Goal: Complete application form

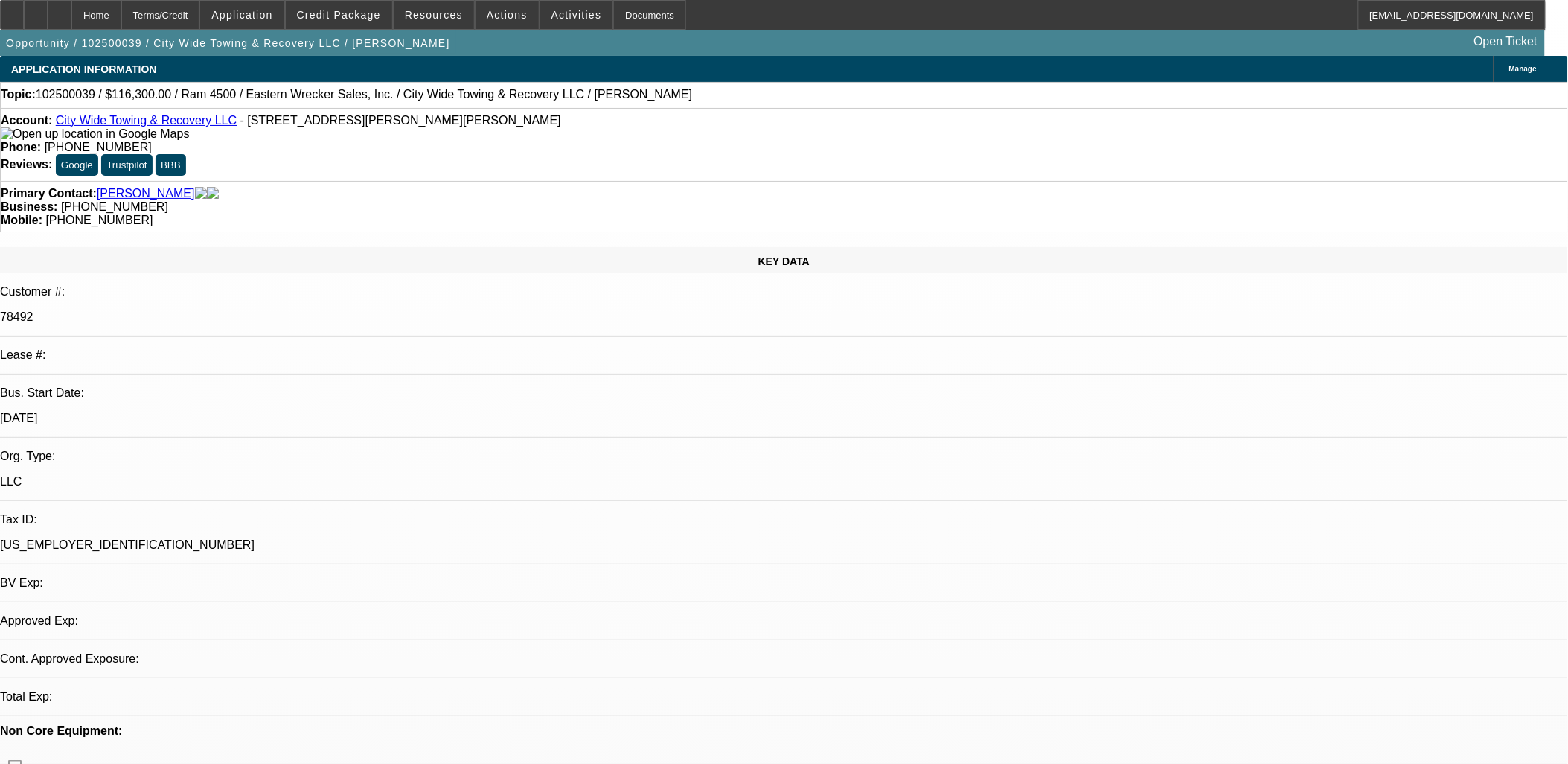
select select "0"
select select "1"
select select "2"
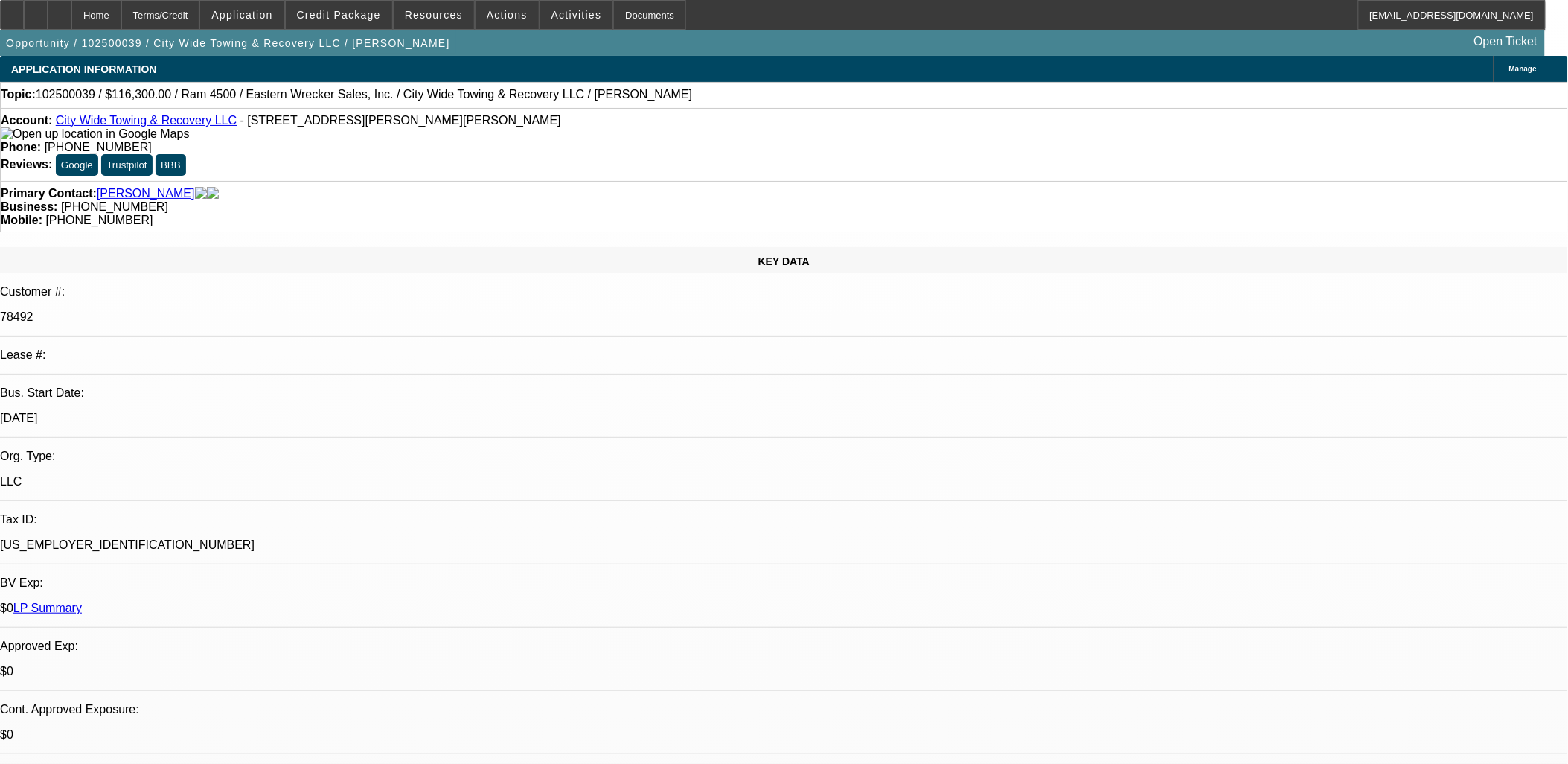
select select "6"
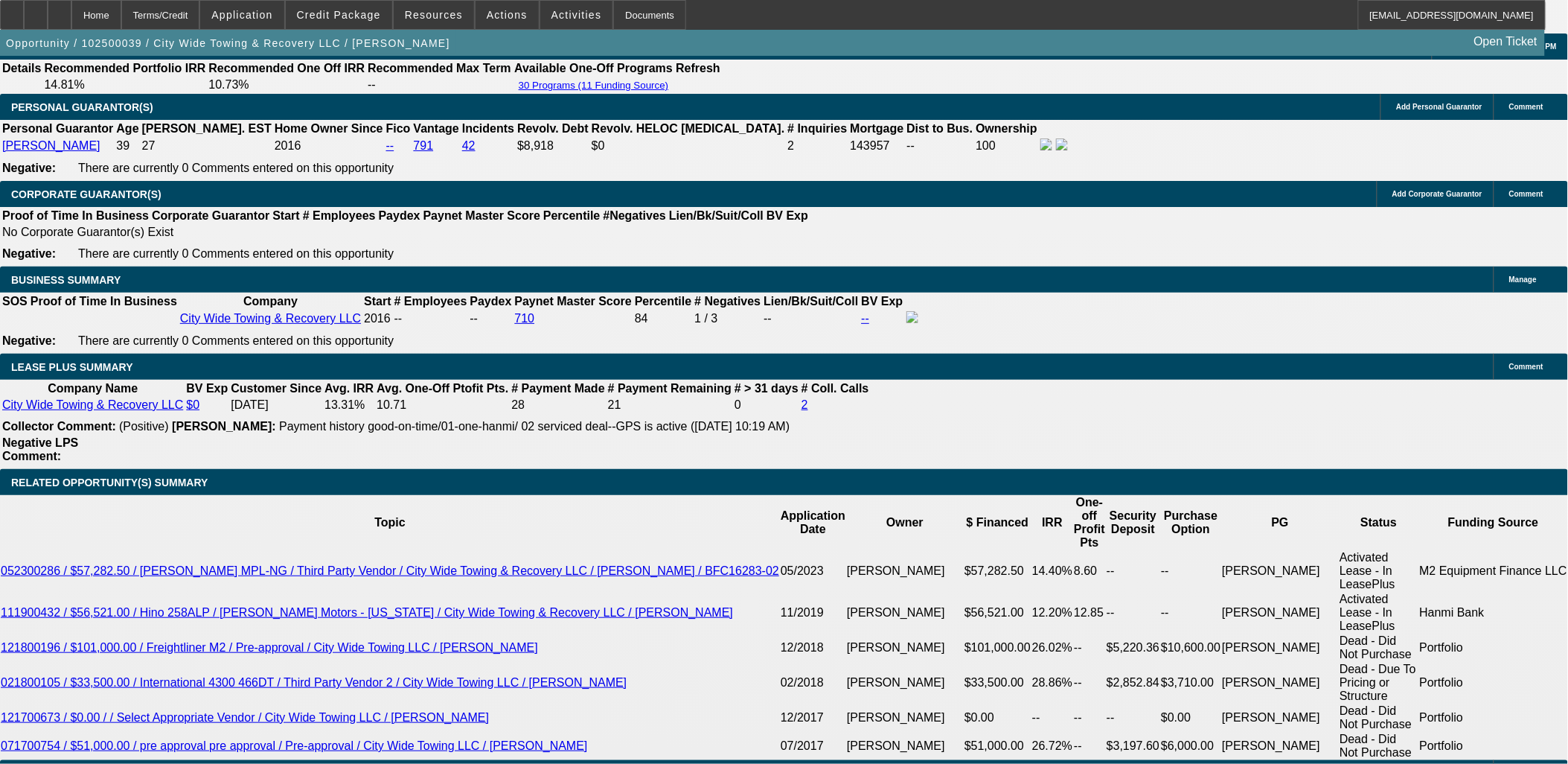
scroll to position [2399, 0]
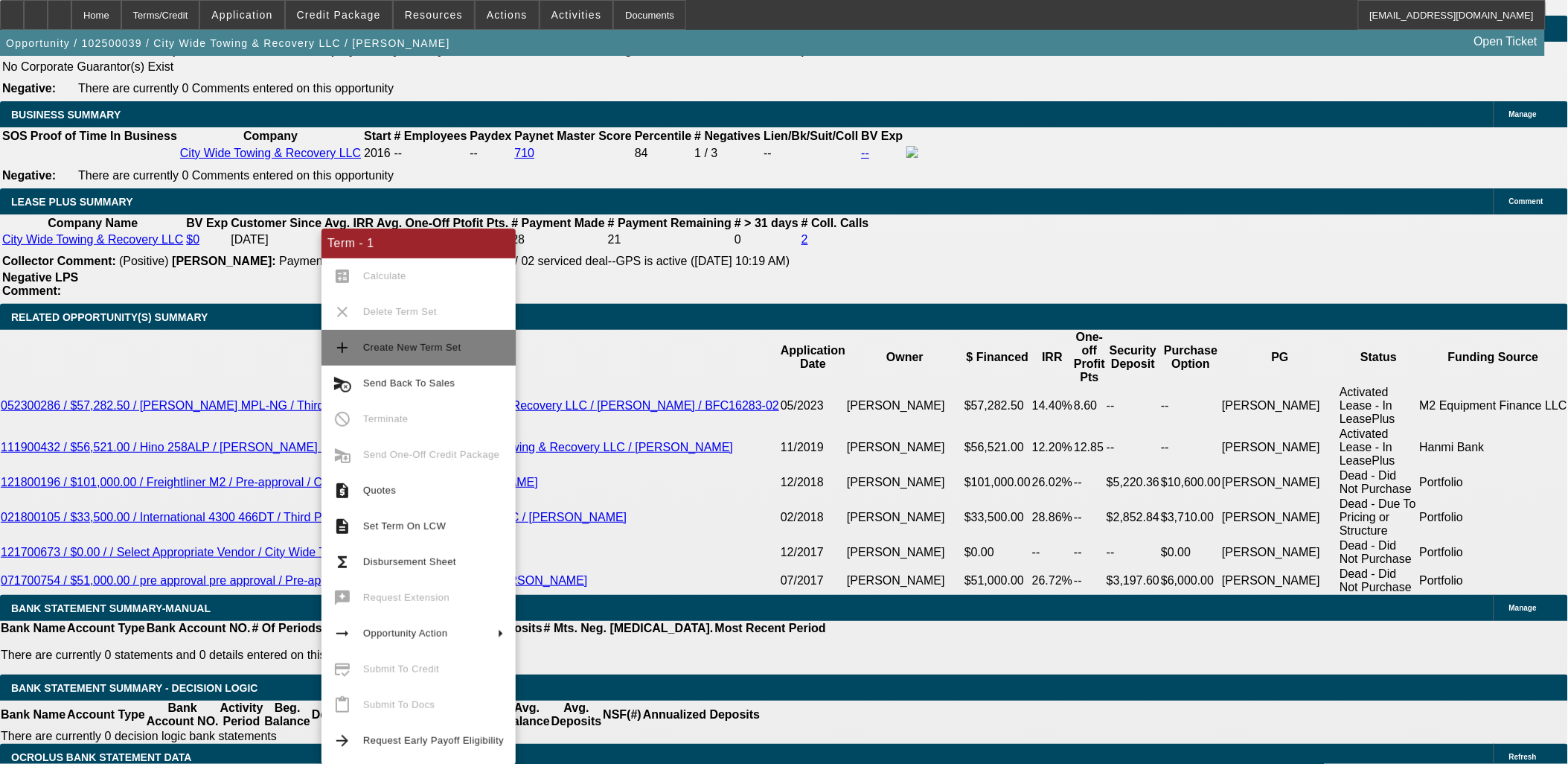
click at [399, 346] on span "Create New Term Set" at bounding box center [412, 347] width 98 height 11
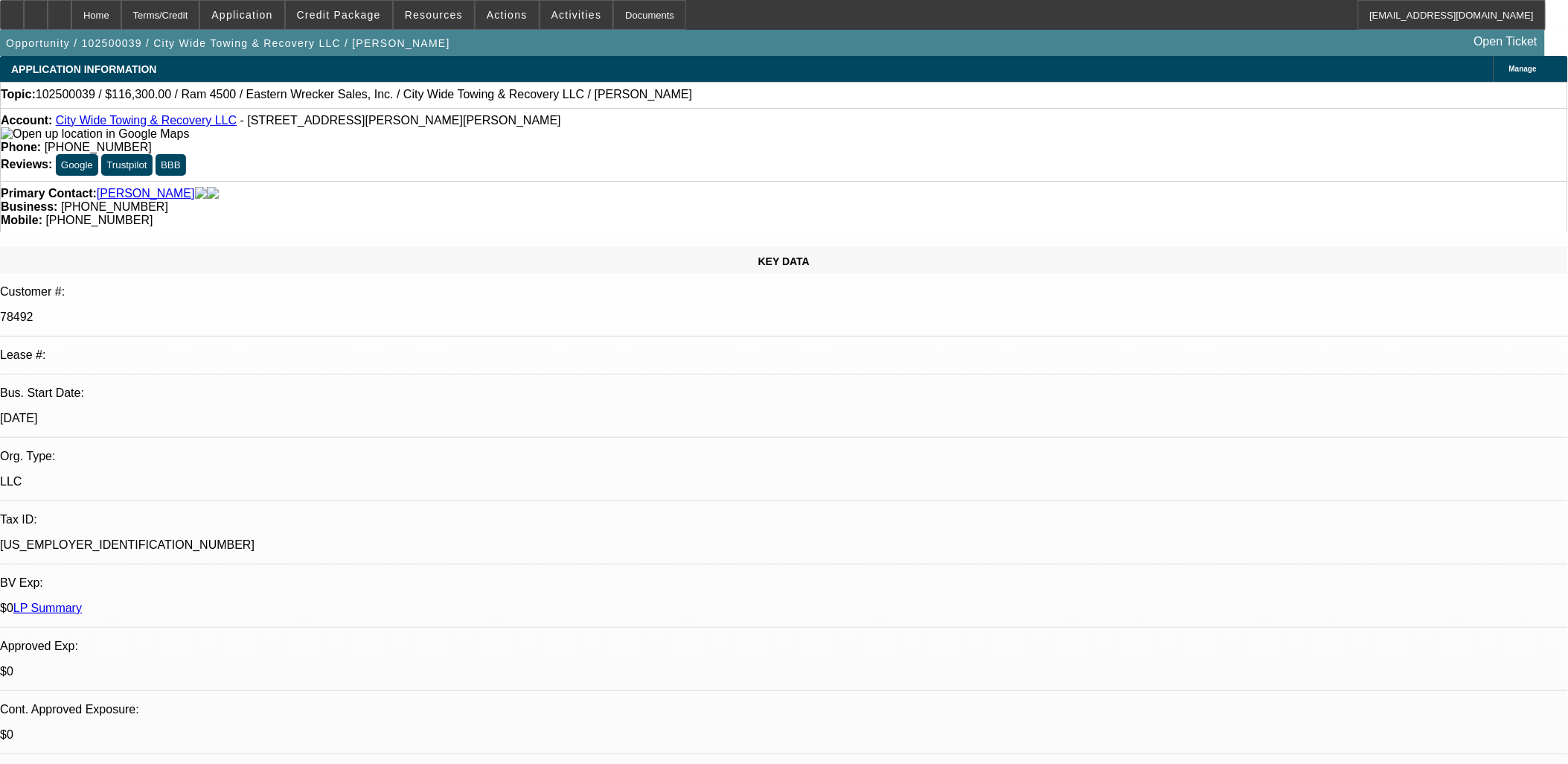
select select "0"
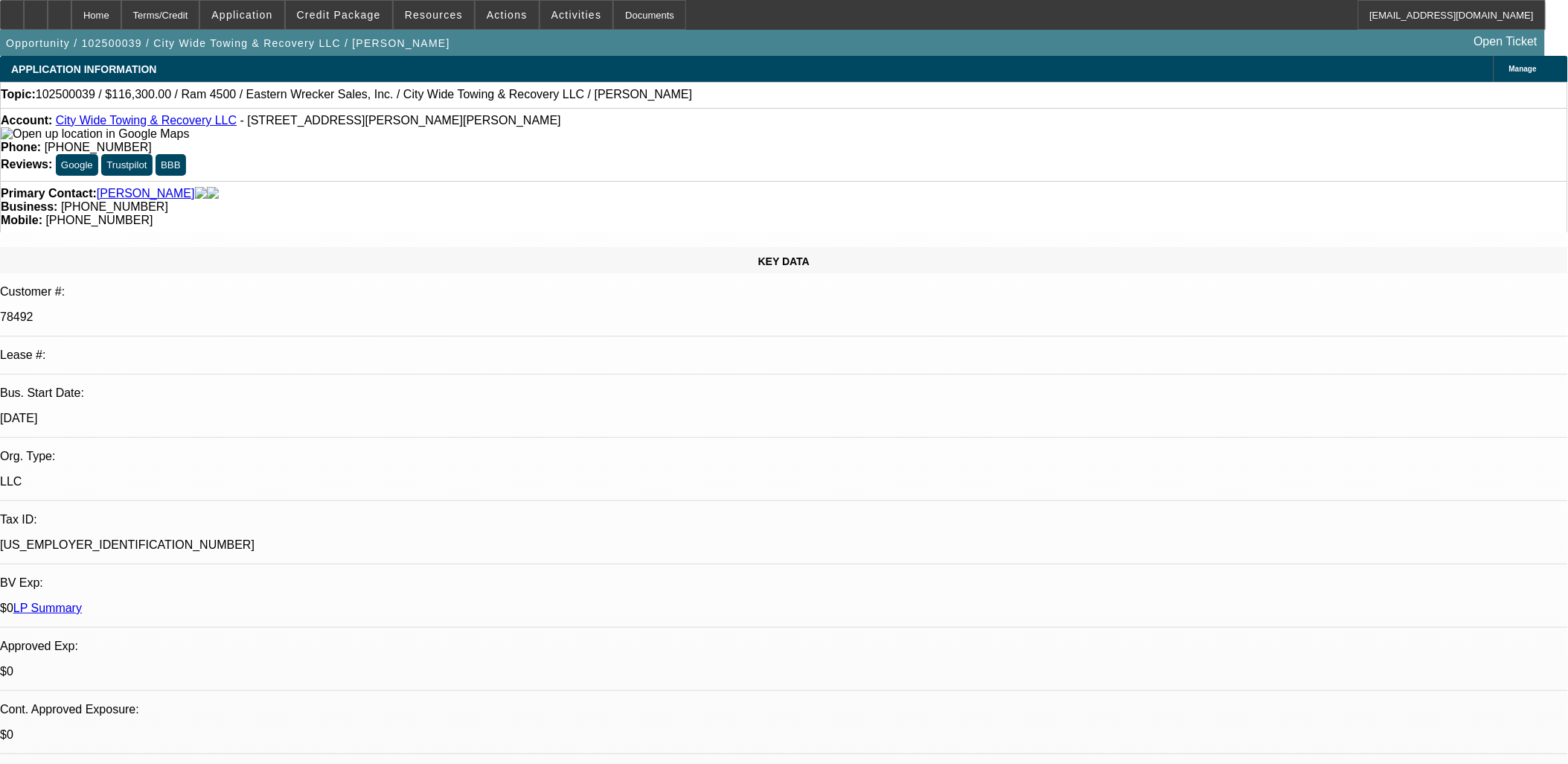
select select "0"
select select "1"
select select "2"
select select "6"
select select "1"
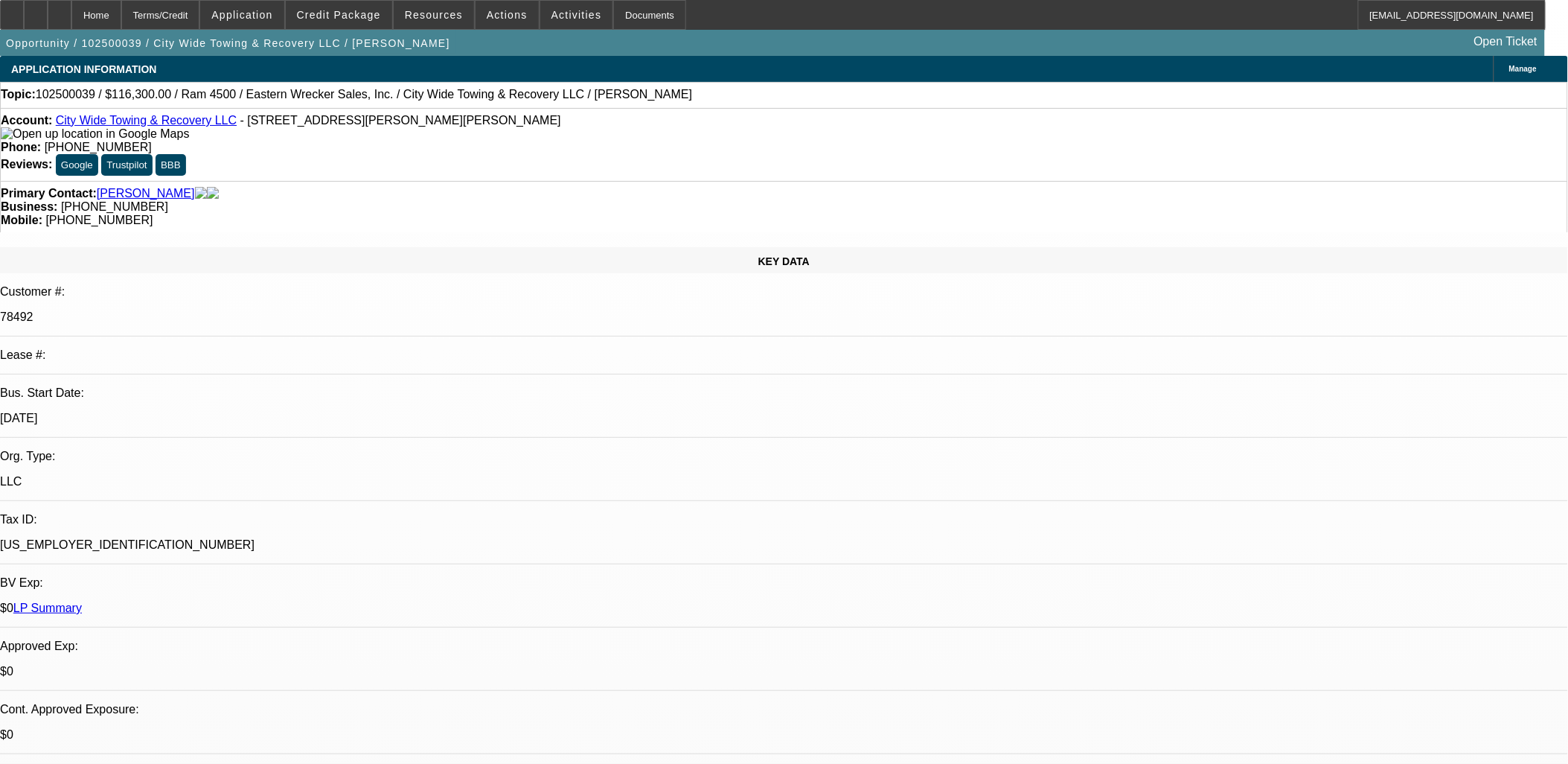
select select "2"
select select "6"
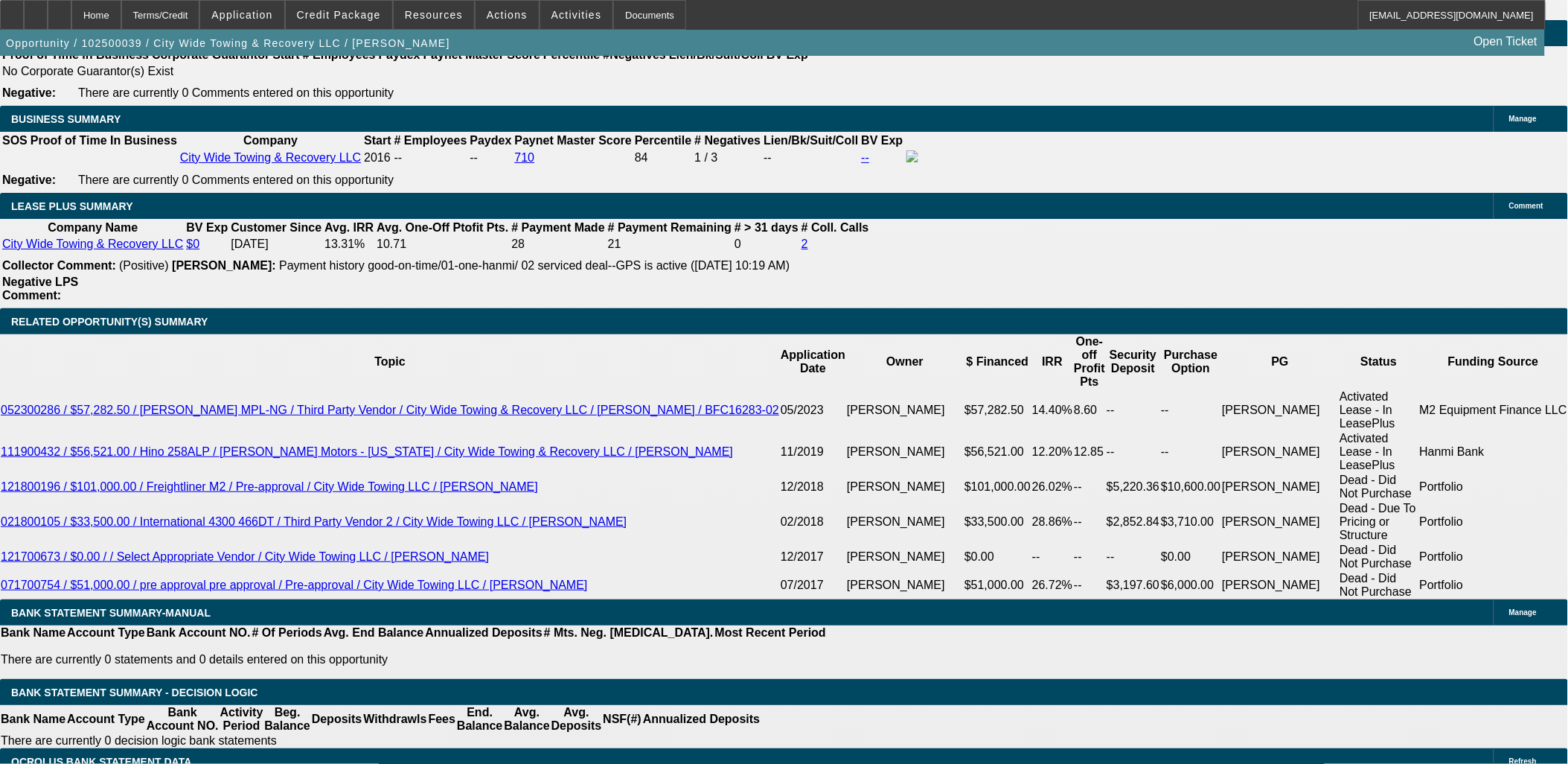
scroll to position [2646, 0]
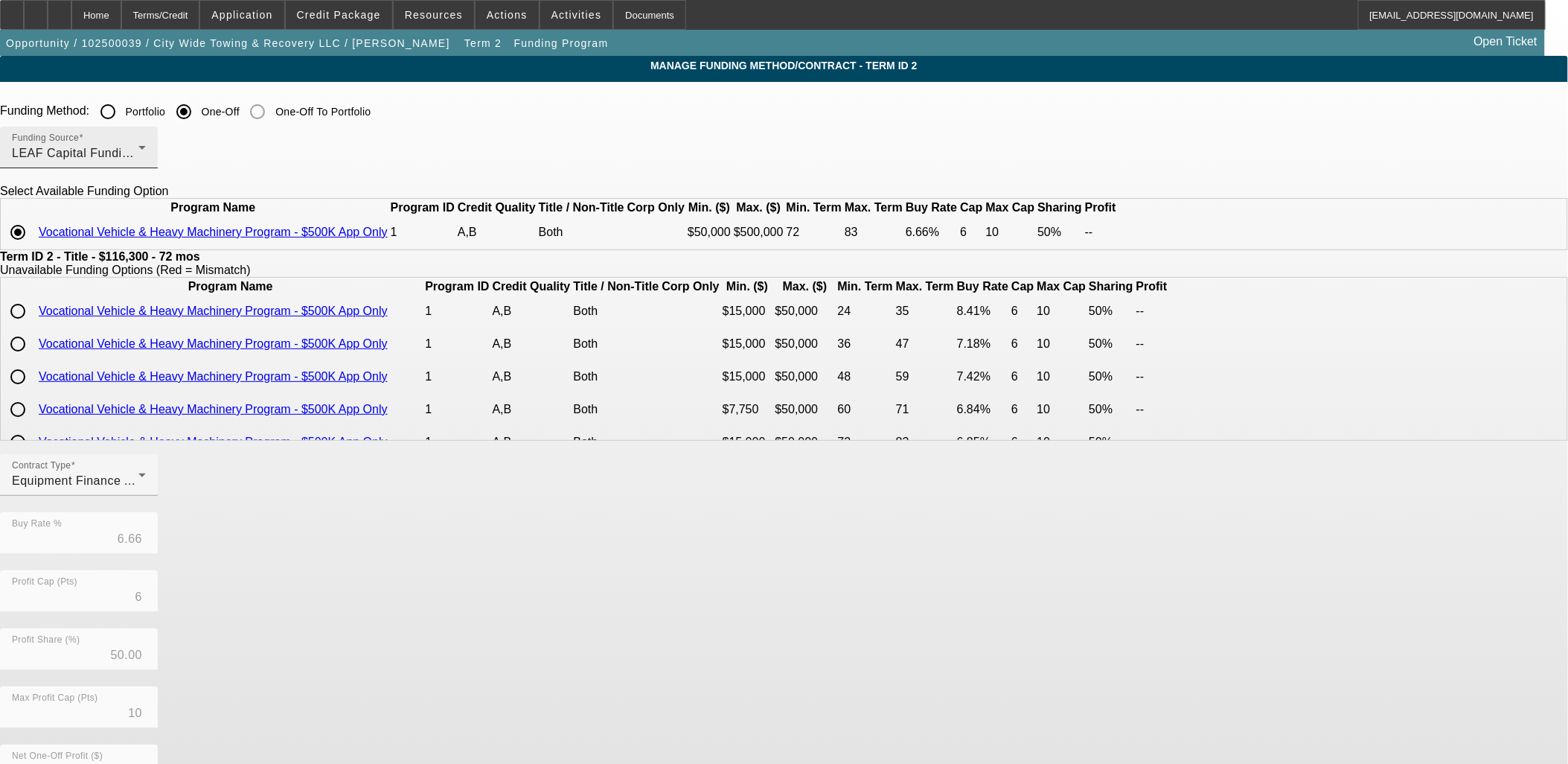
click at [138, 152] on div "LEAF Capital Funding, LLC" at bounding box center [75, 153] width 126 height 18
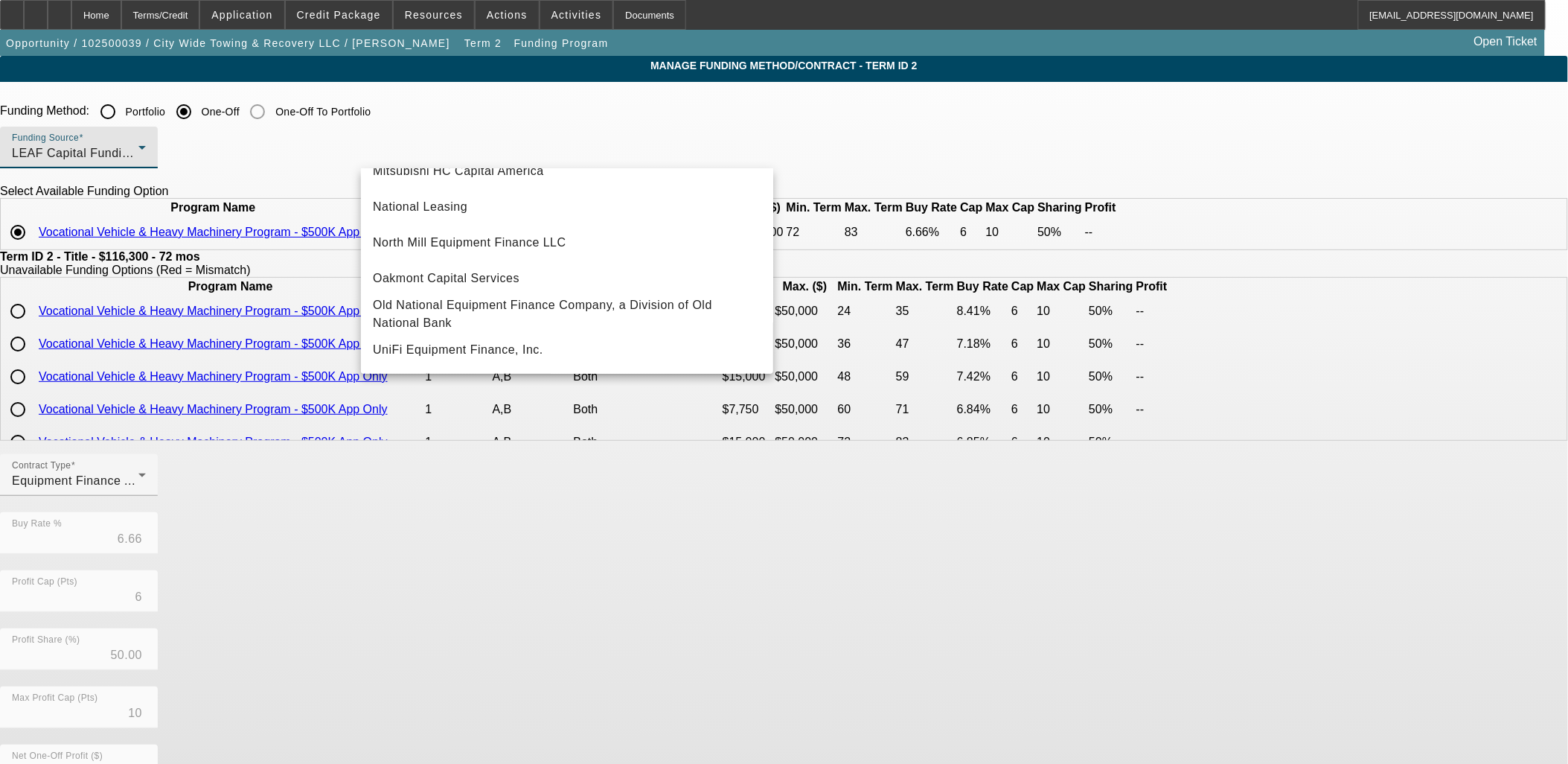
scroll to position [421, 0]
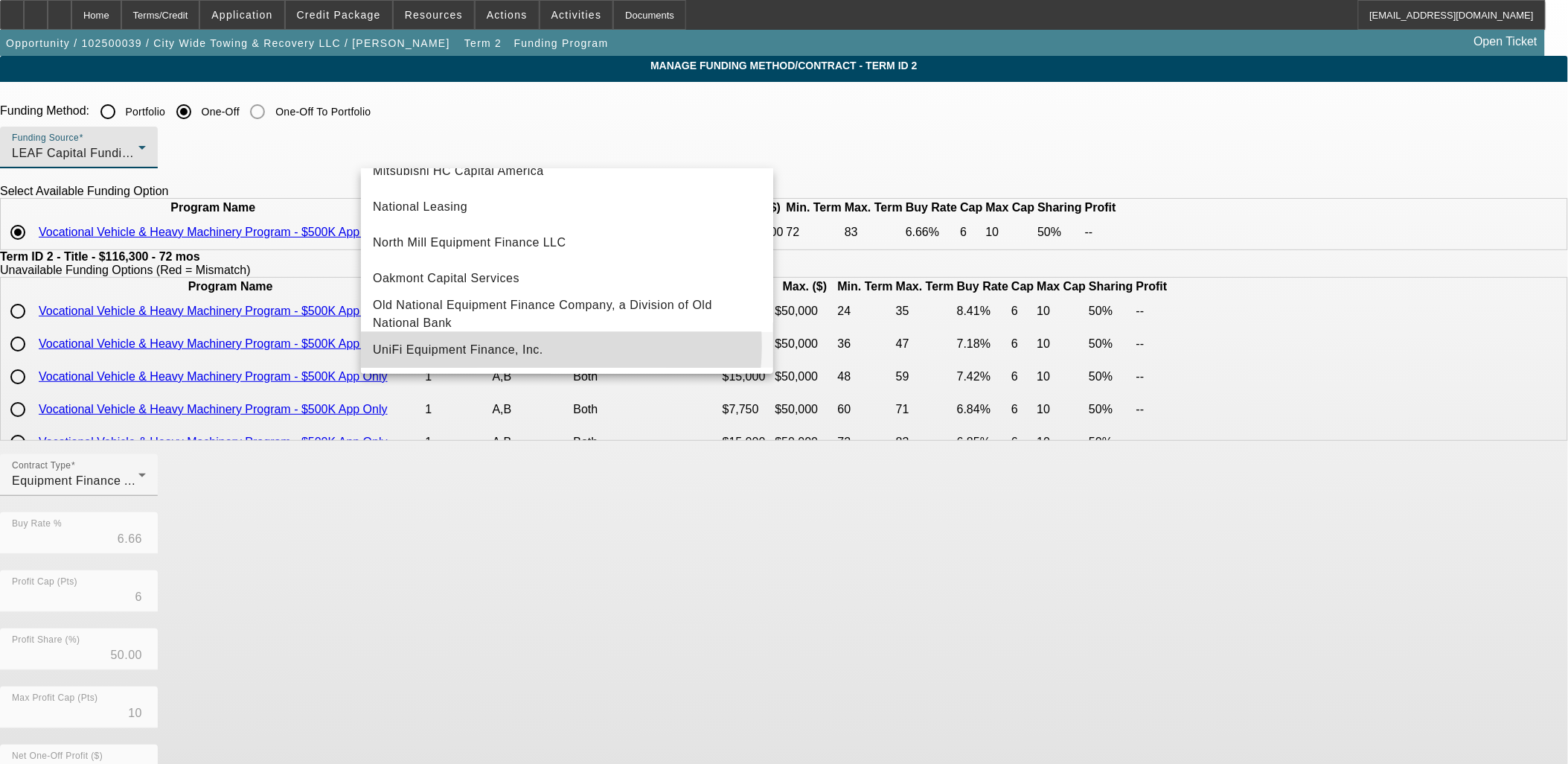
click at [525, 346] on span "UniFi Equipment Finance, Inc." at bounding box center [458, 350] width 171 height 18
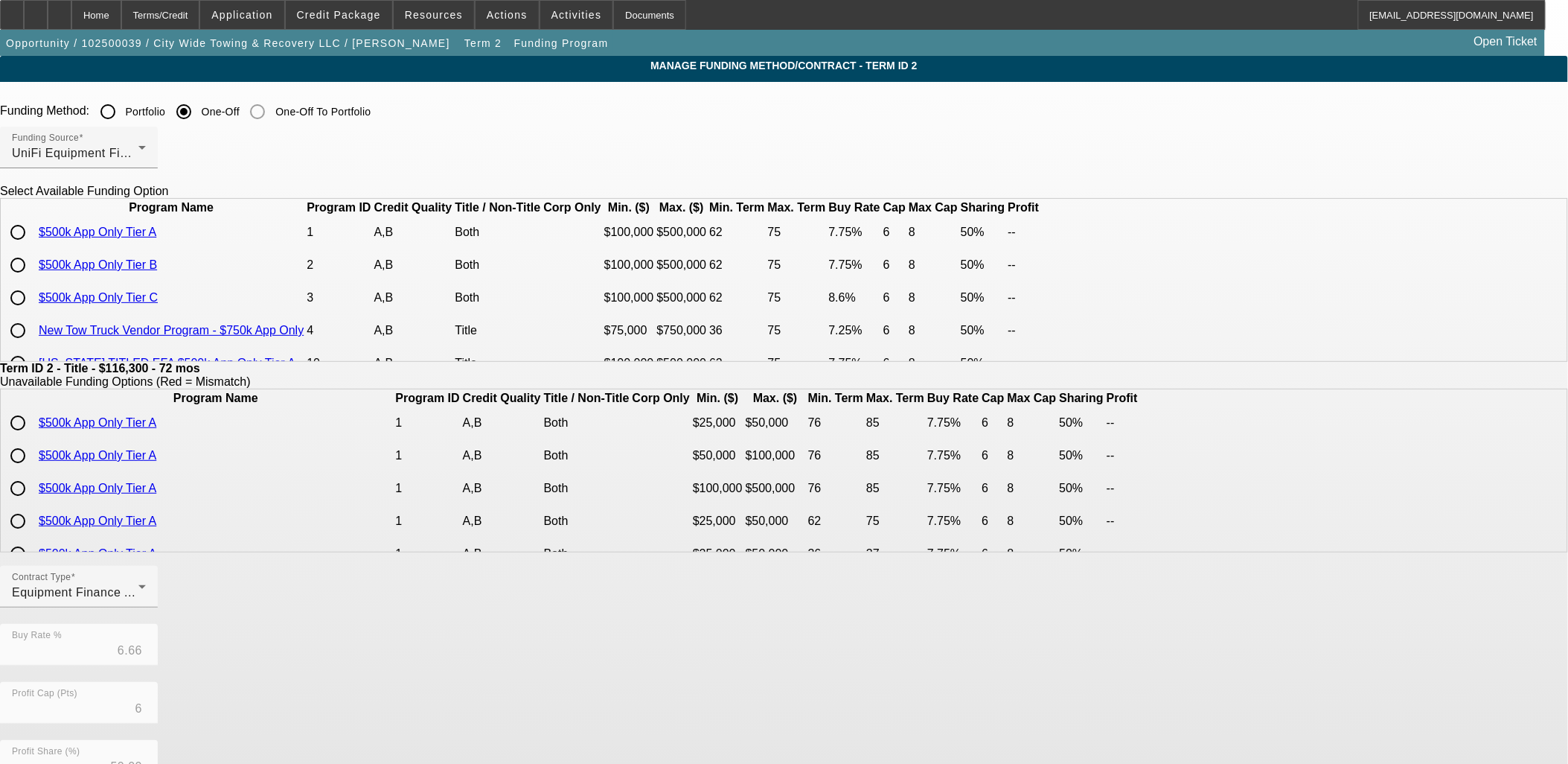
click at [33, 313] on input "radio" at bounding box center [18, 298] width 30 height 30
radio input "true"
type input "8.60"
type input "8"
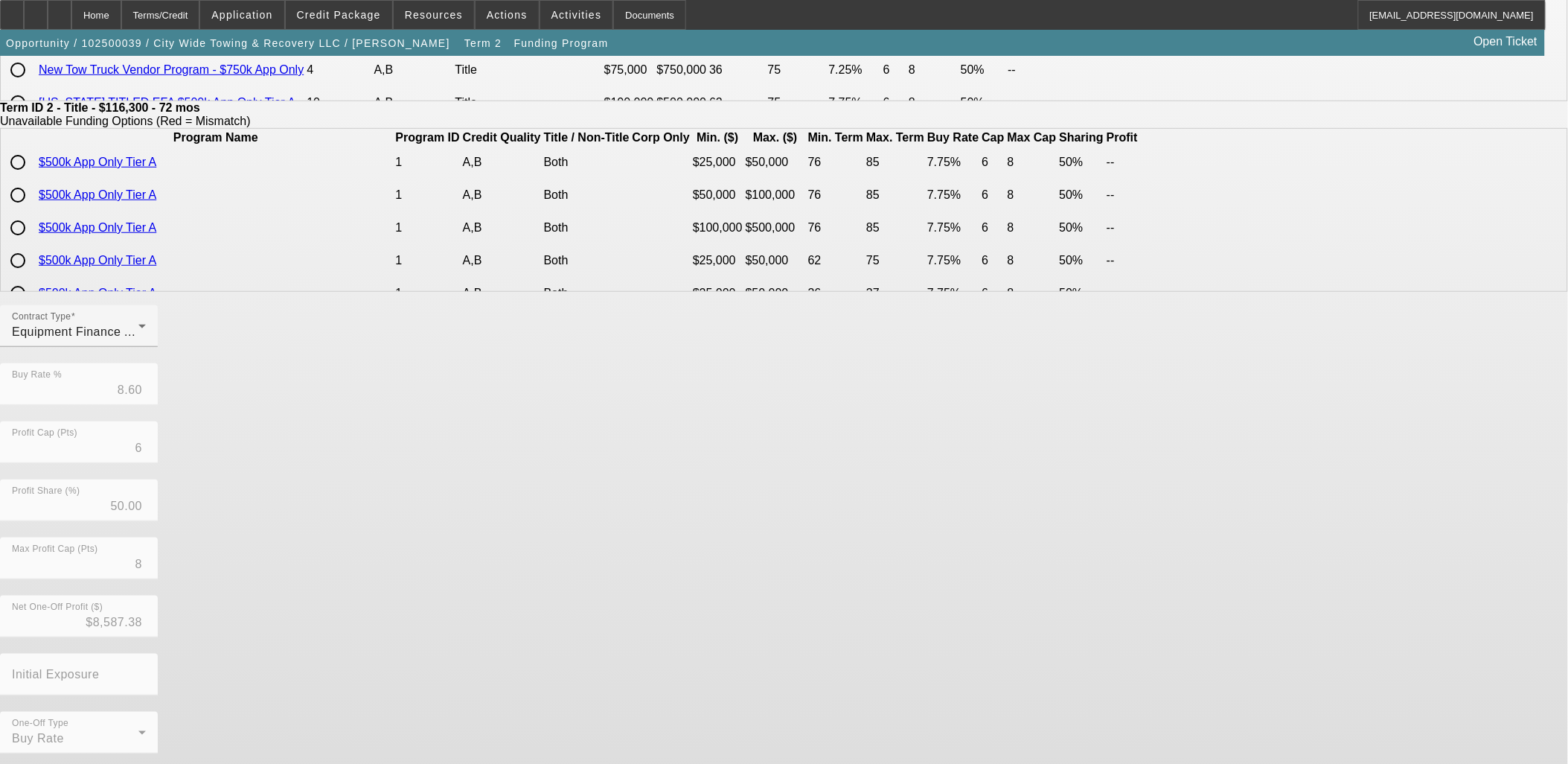
scroll to position [262, 0]
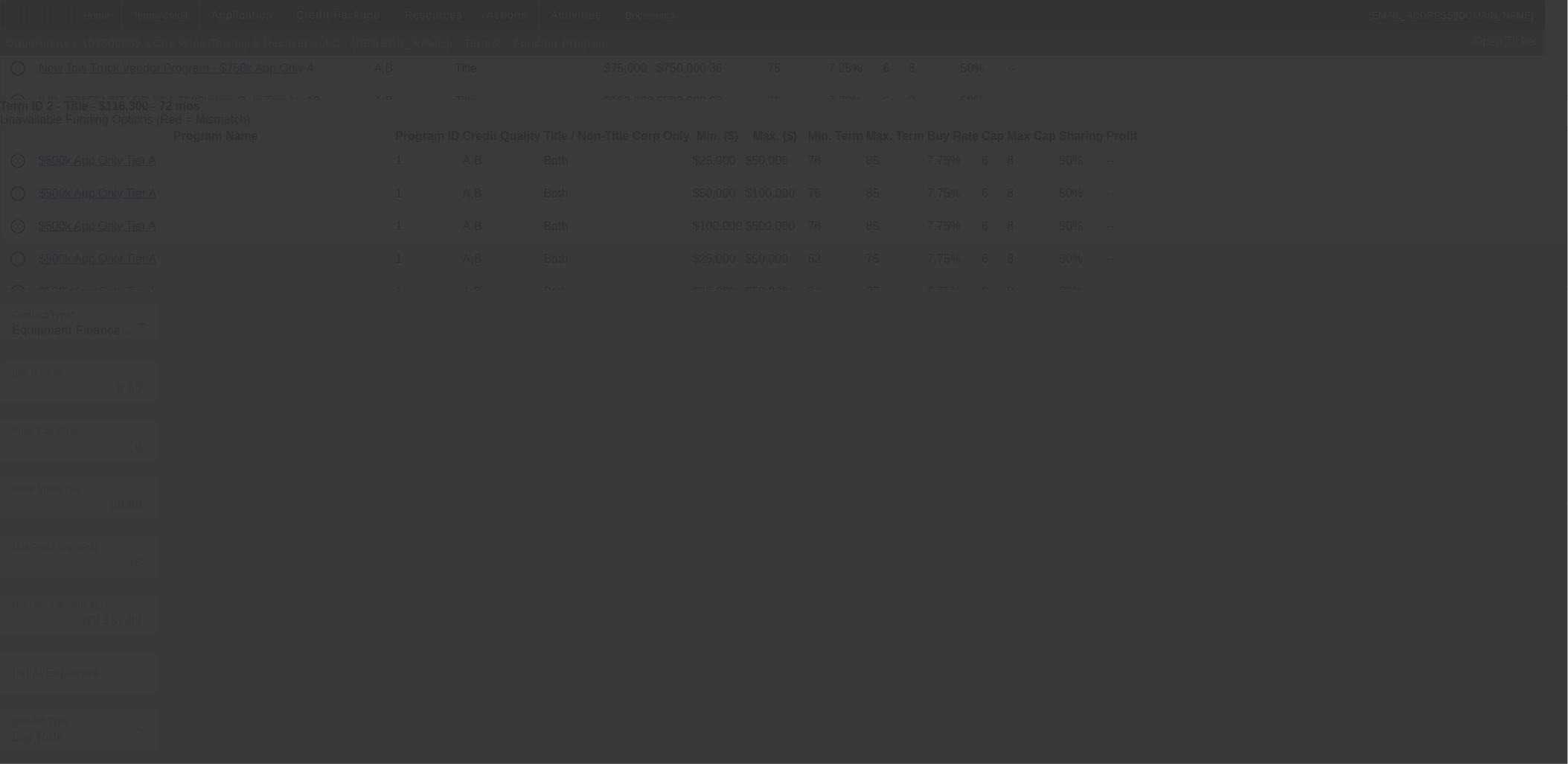
type input "6.66"
type input "10"
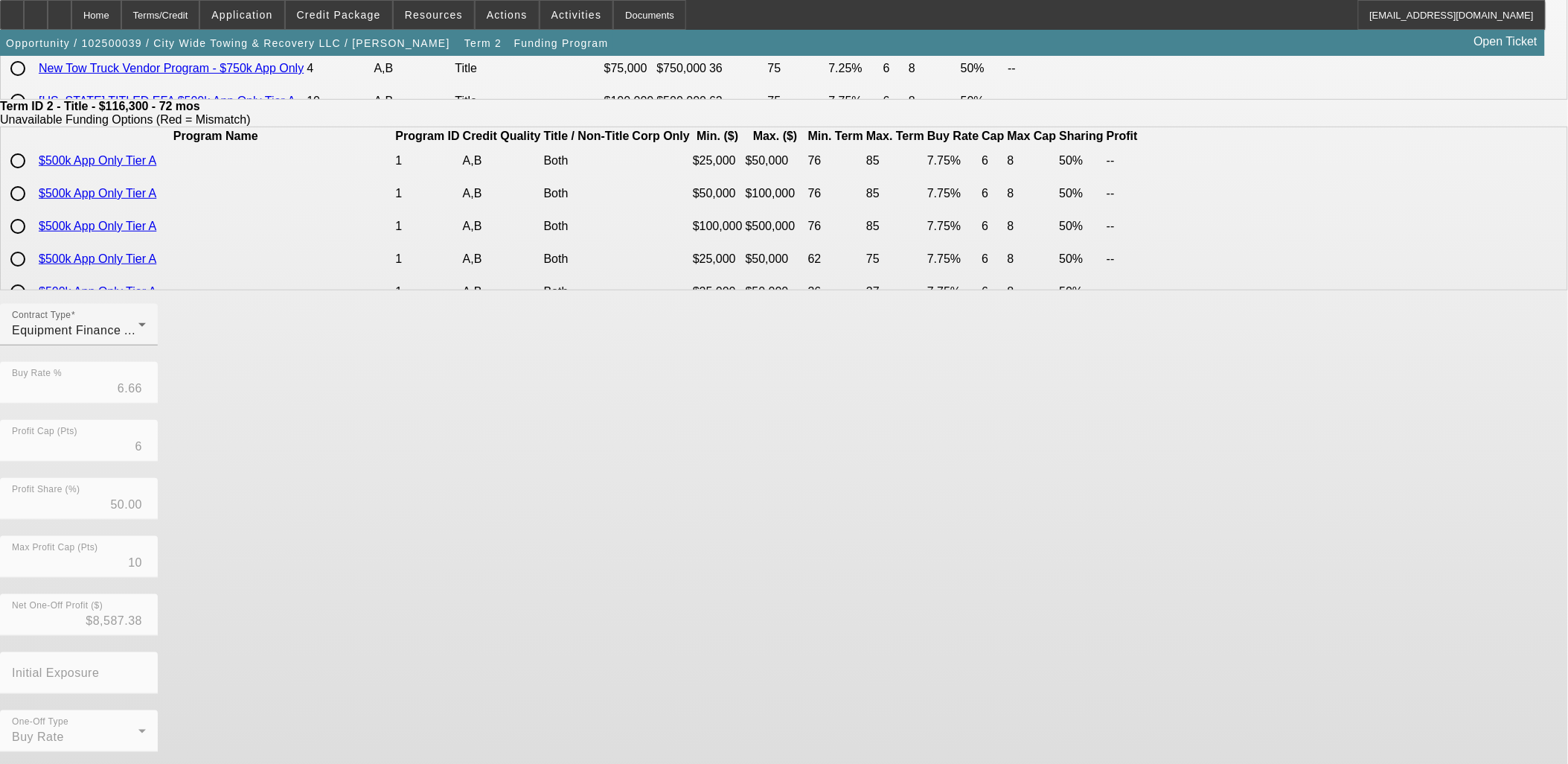
scroll to position [0, 0]
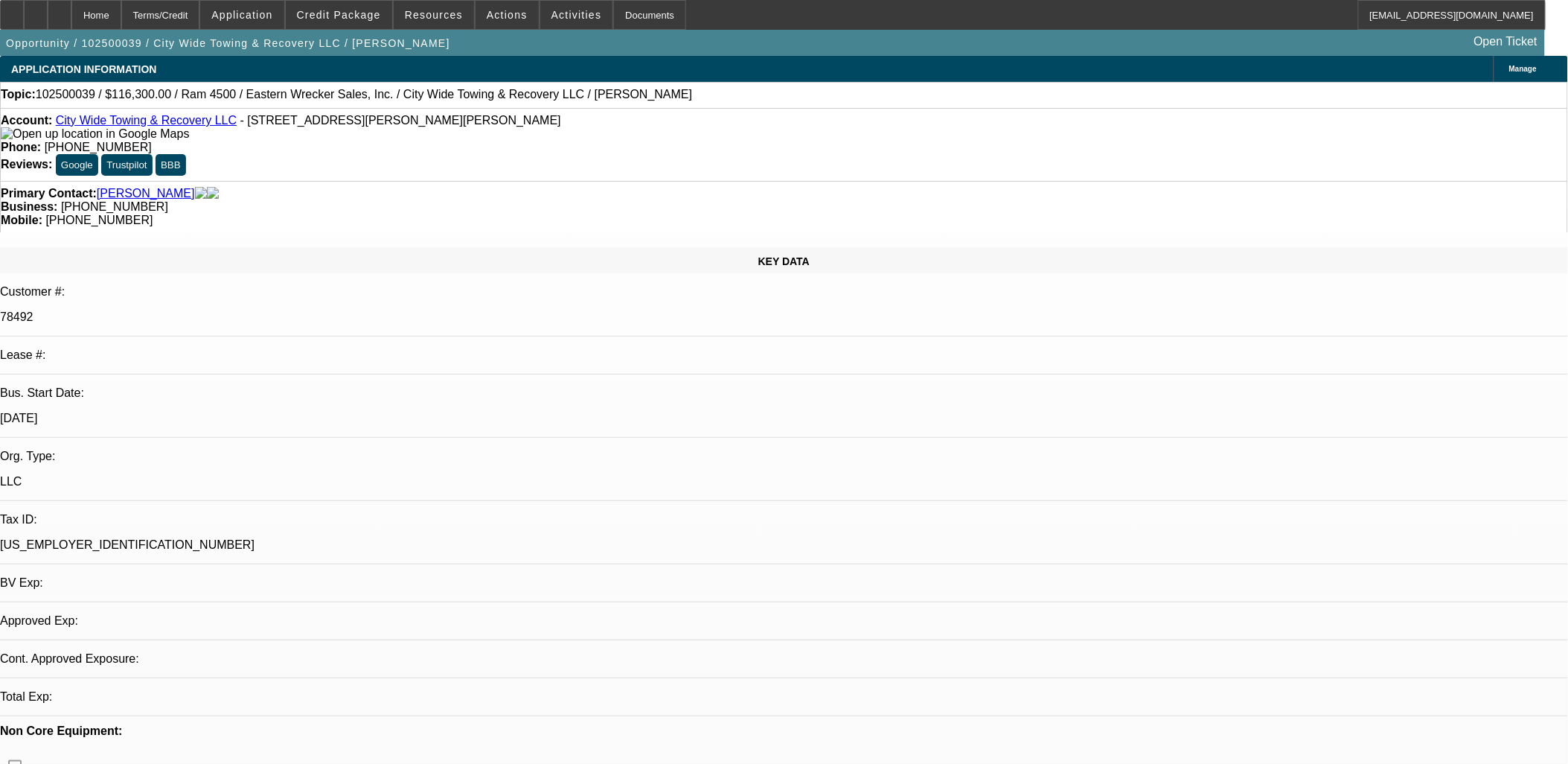
select select "0"
select select "2"
select select "0"
select select "6"
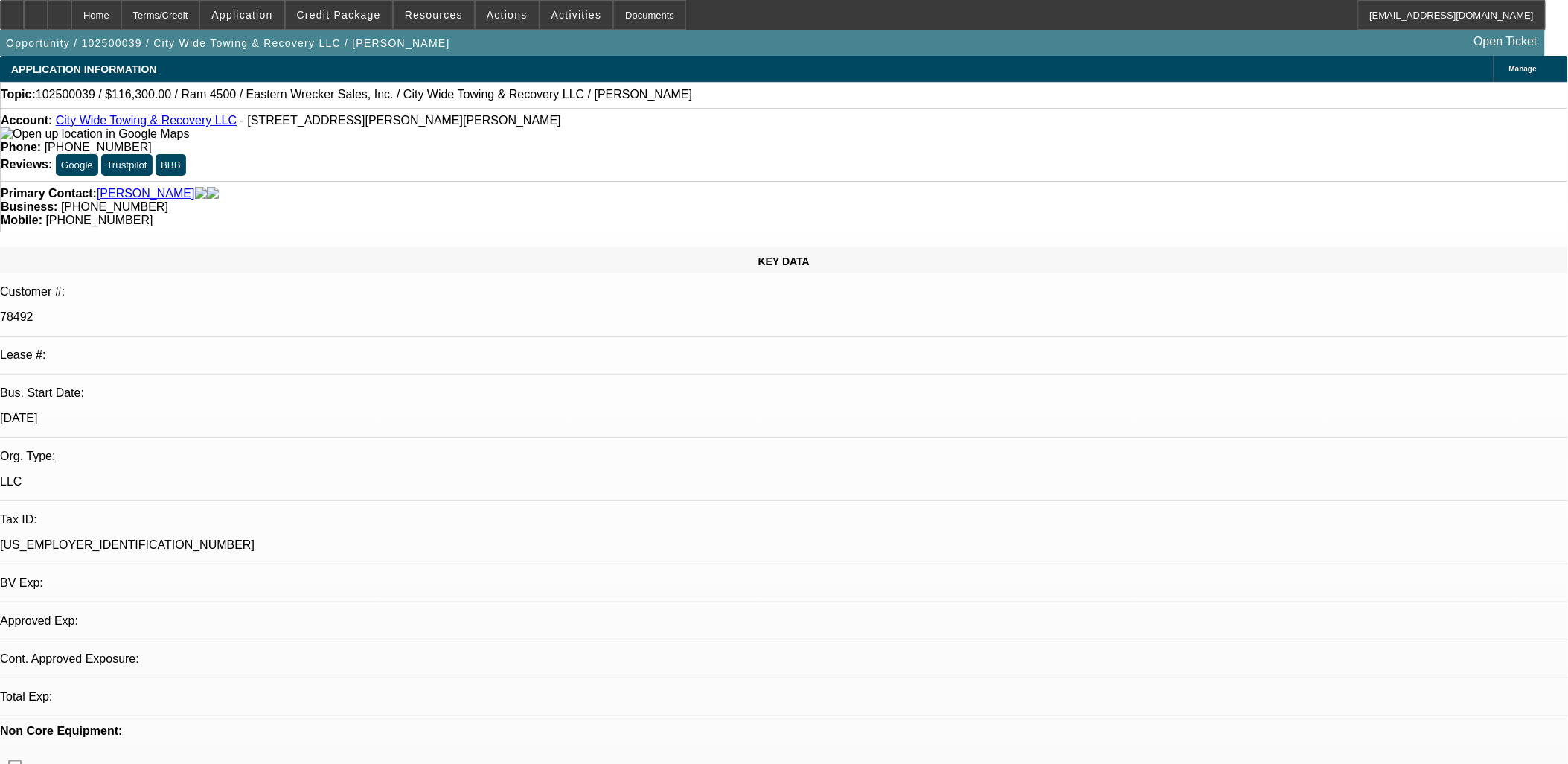
select select "0"
select select "2"
select select "0"
select select "6"
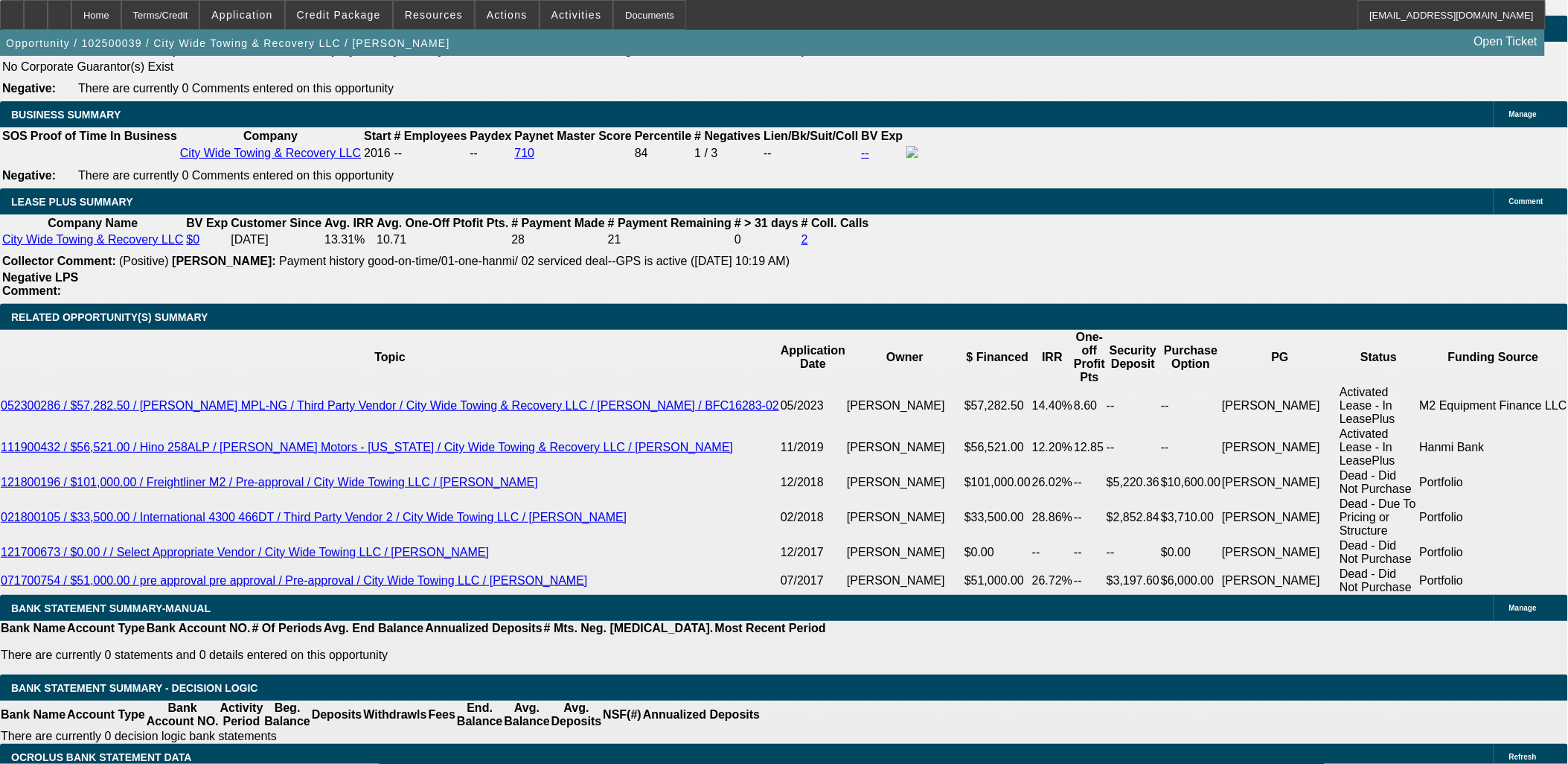
scroll to position [2484, 0]
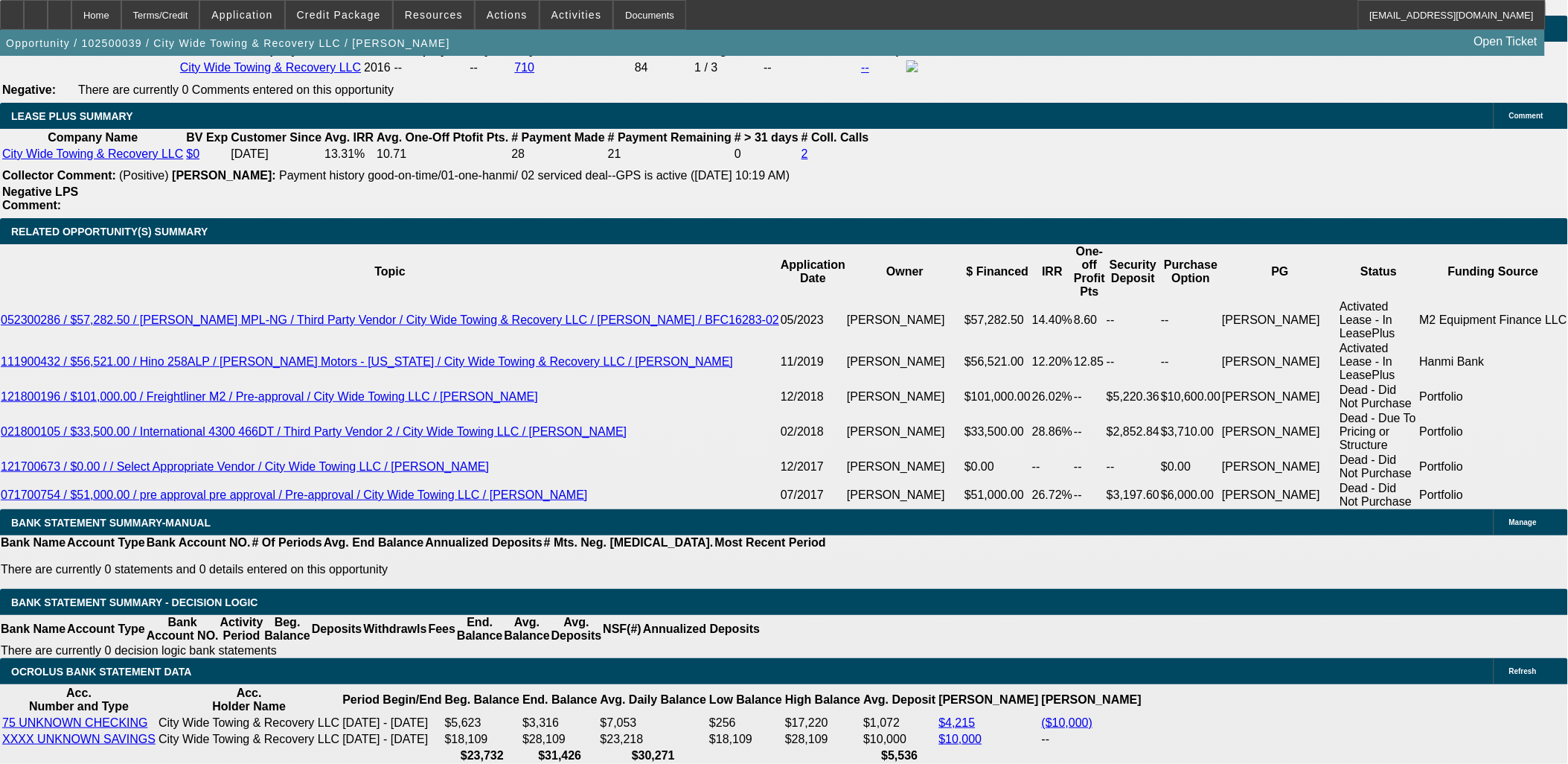
type input "0"
drag, startPoint x: 244, startPoint y: 424, endPoint x: 471, endPoint y: 429, distance: 227.1
type input "UNKNOWN"
type input "$11,630.00"
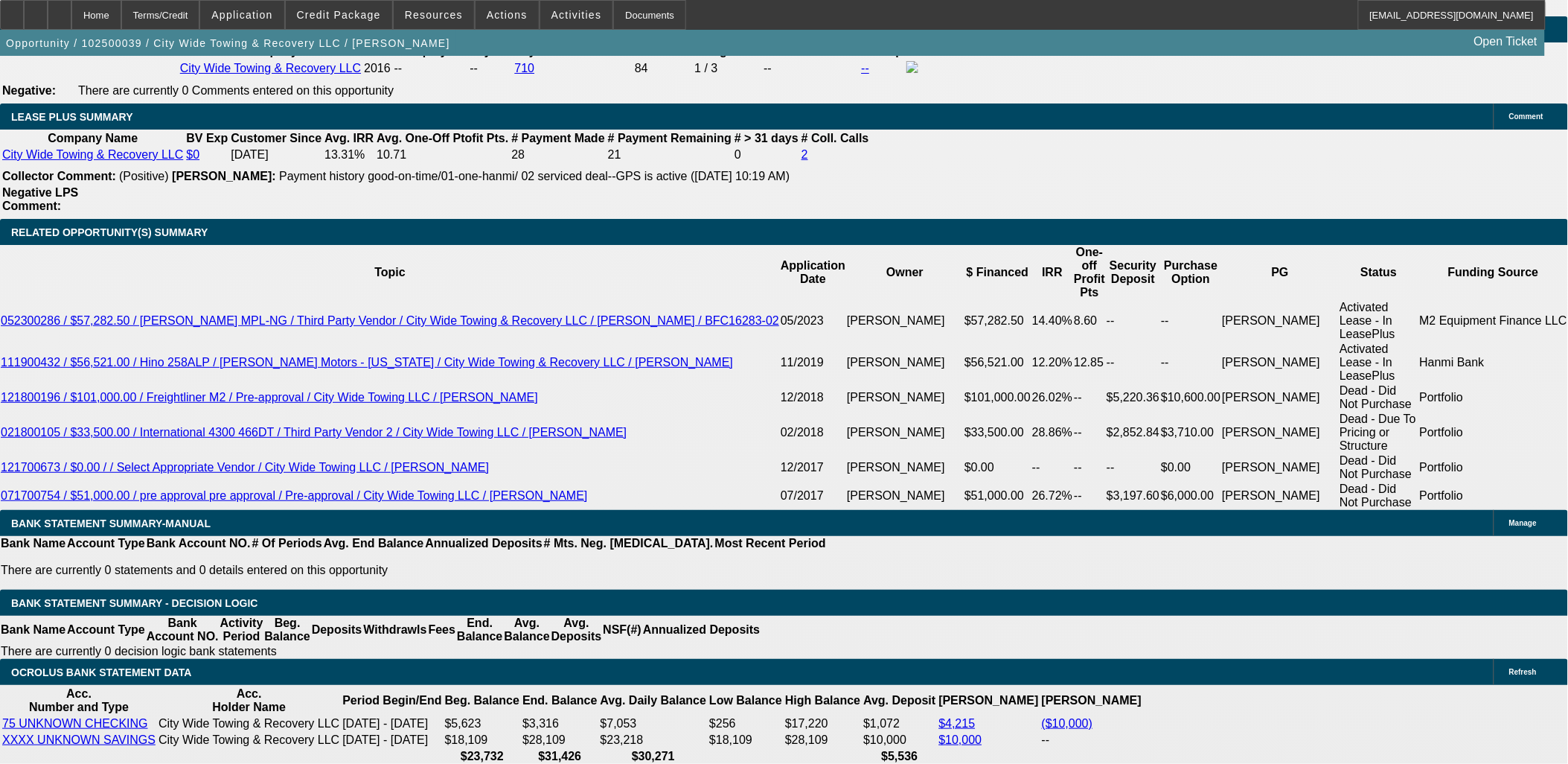
scroll to position [2154, 0]
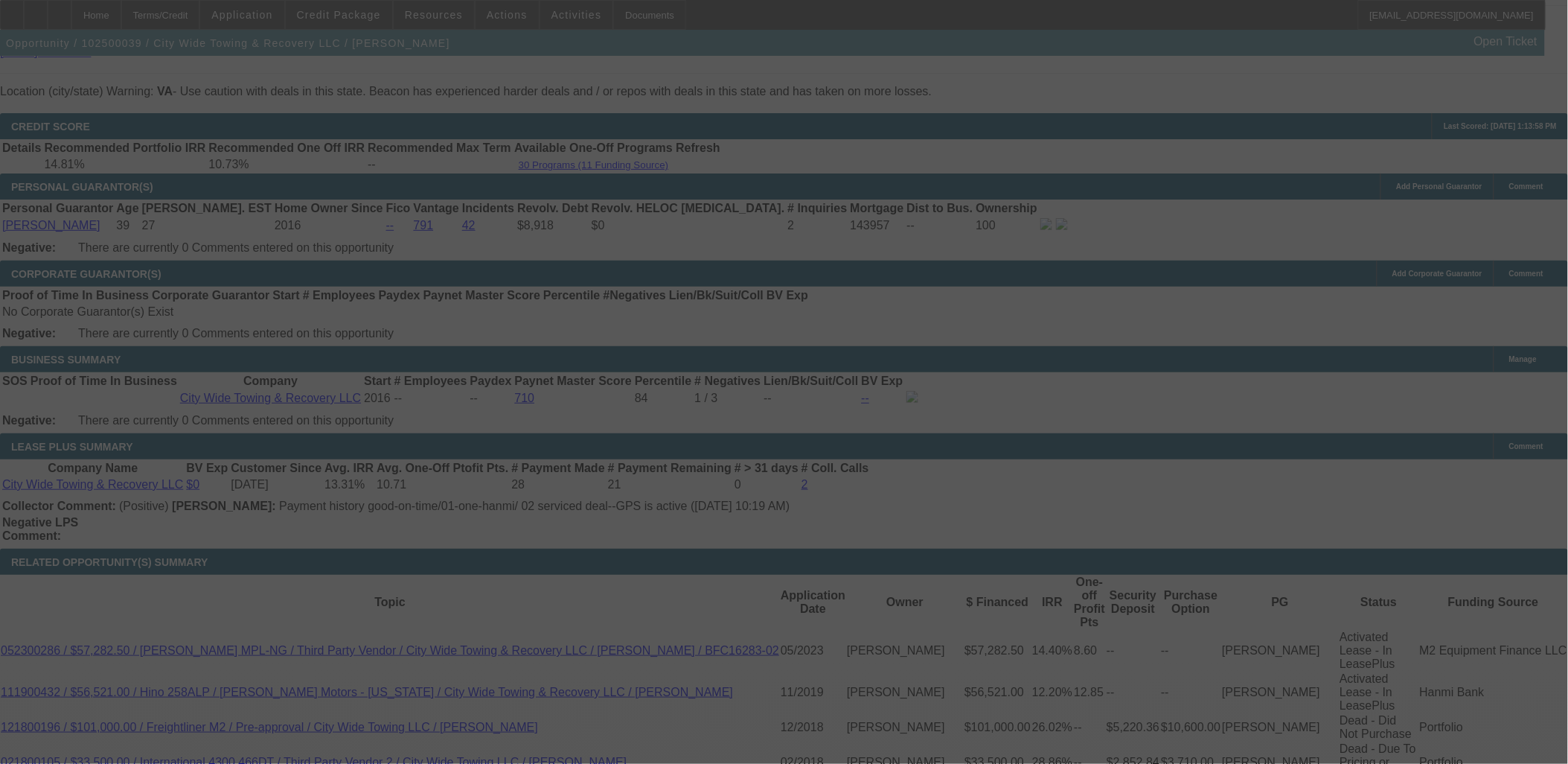
scroll to position [2401, 0]
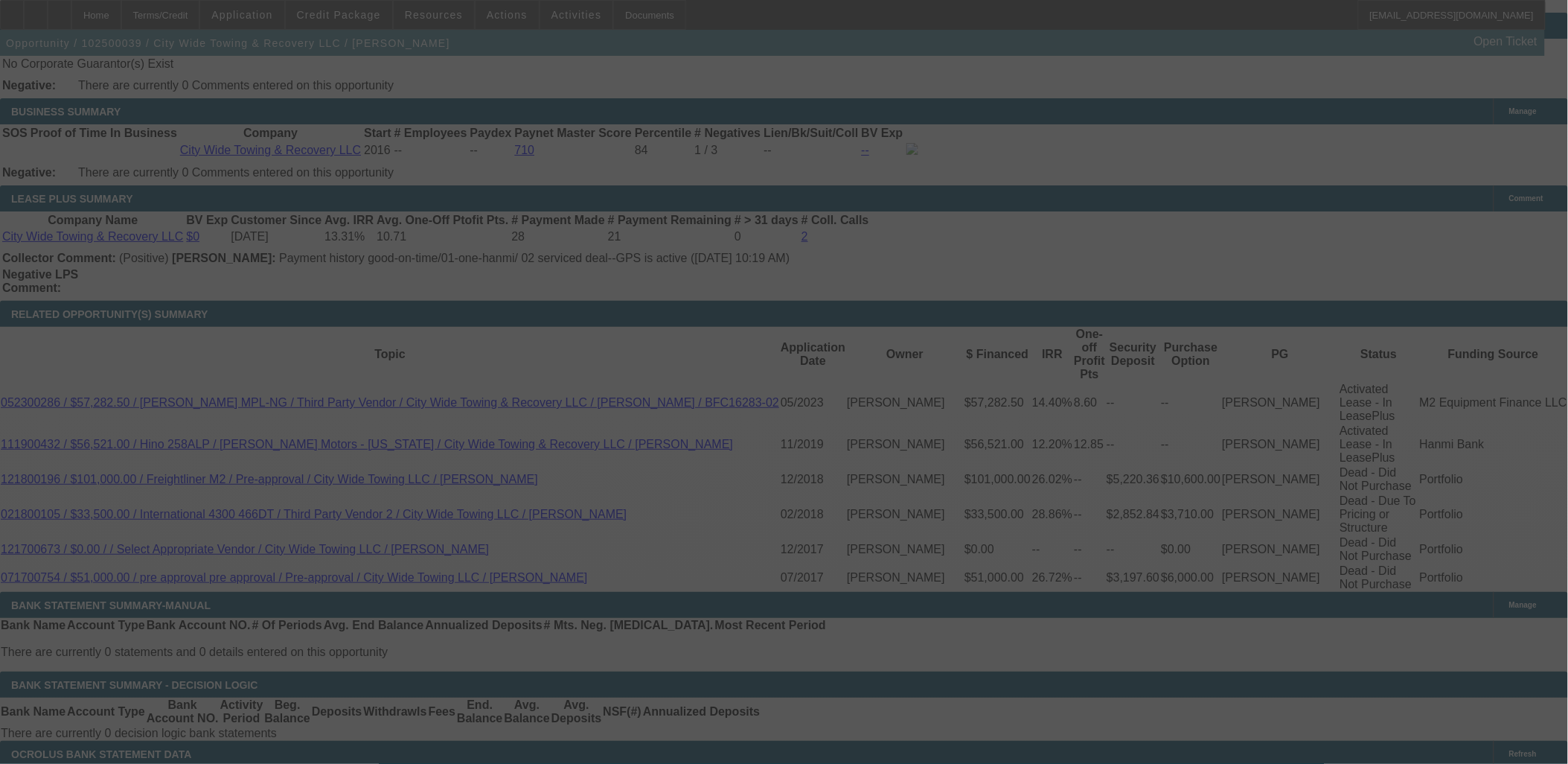
select select "0"
select select "2"
select select "0"
select select "6"
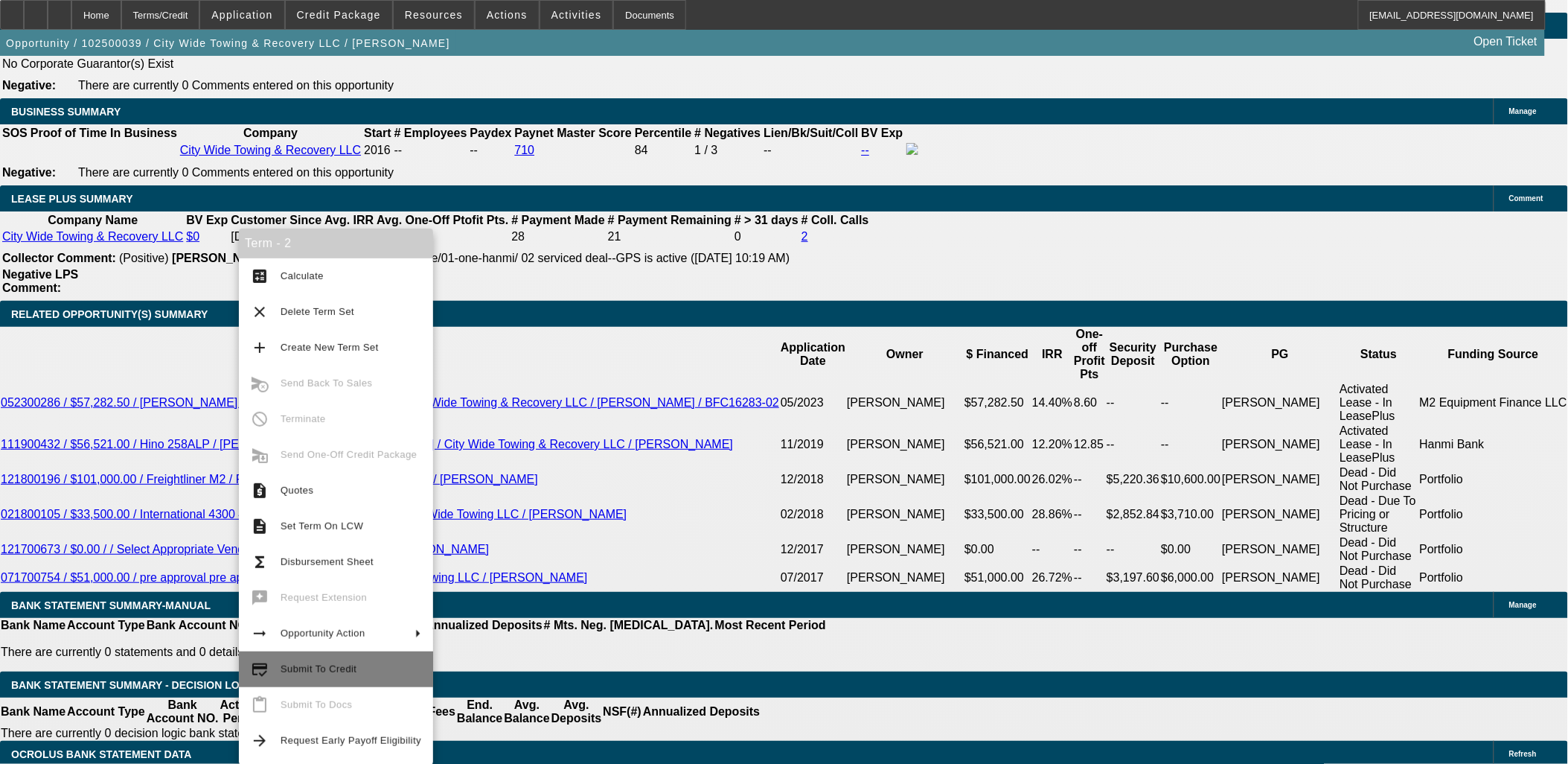
click at [301, 660] on span "Submit To Credit" at bounding box center [350, 669] width 141 height 18
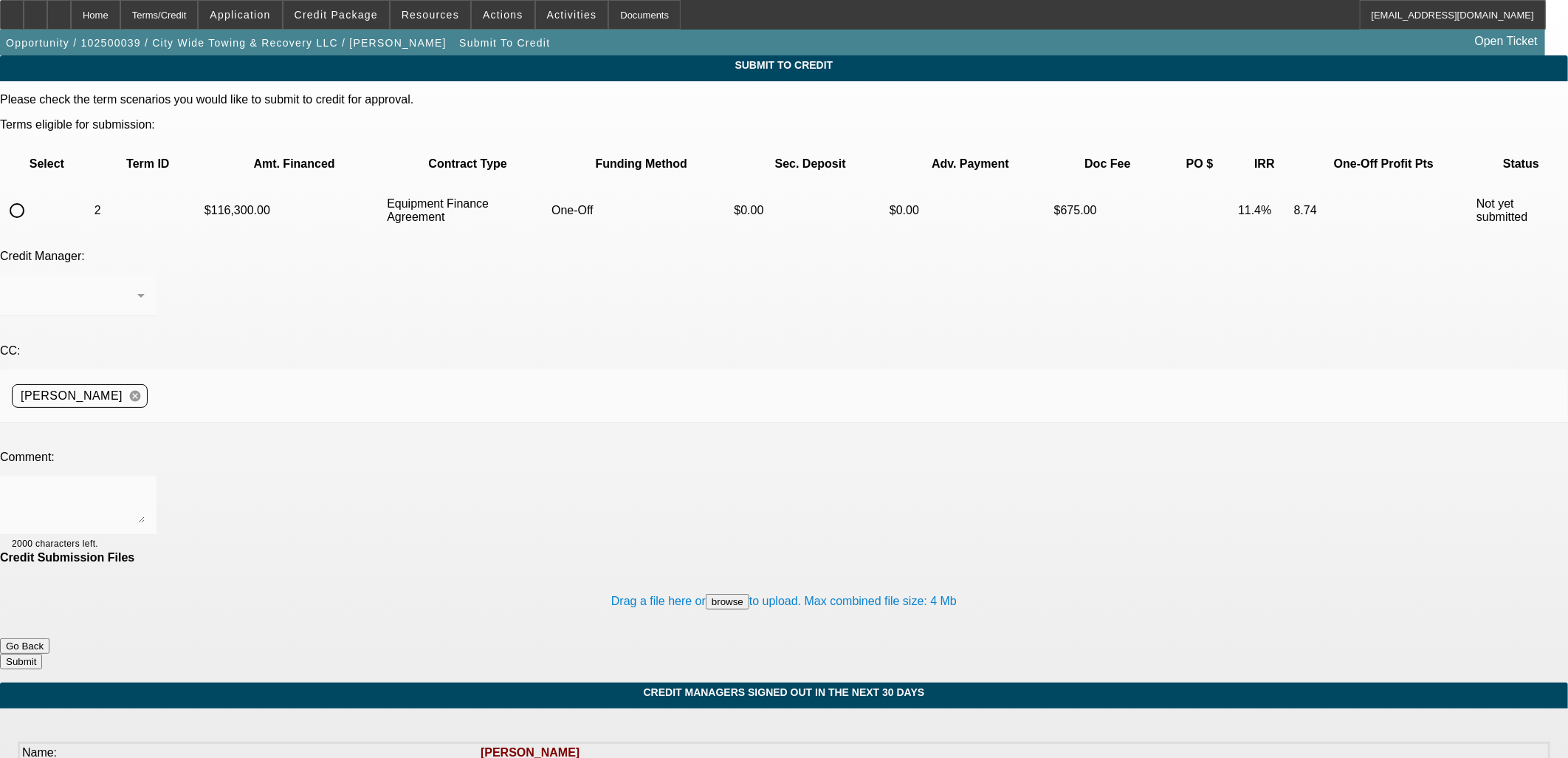
click at [68, 165] on div at bounding box center [784, 379] width 1568 height 758
click at [32, 195] on input "radio" at bounding box center [17, 210] width 30 height 30
radio input "true"
click at [145, 487] on textarea at bounding box center [78, 505] width 133 height 36
type textarea "UniFi?"
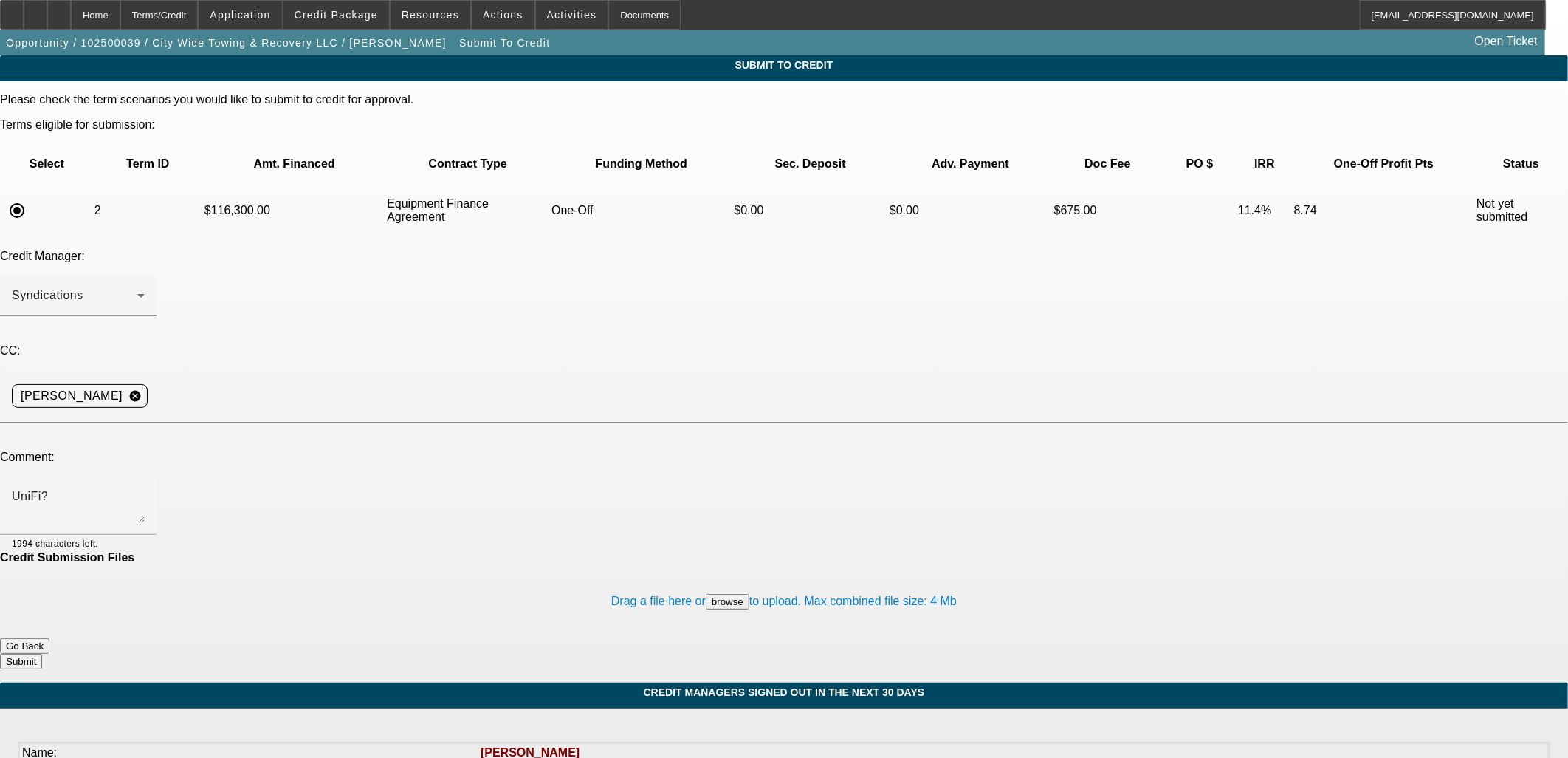
click at [42, 654] on button "Submit" at bounding box center [21, 661] width 42 height 16
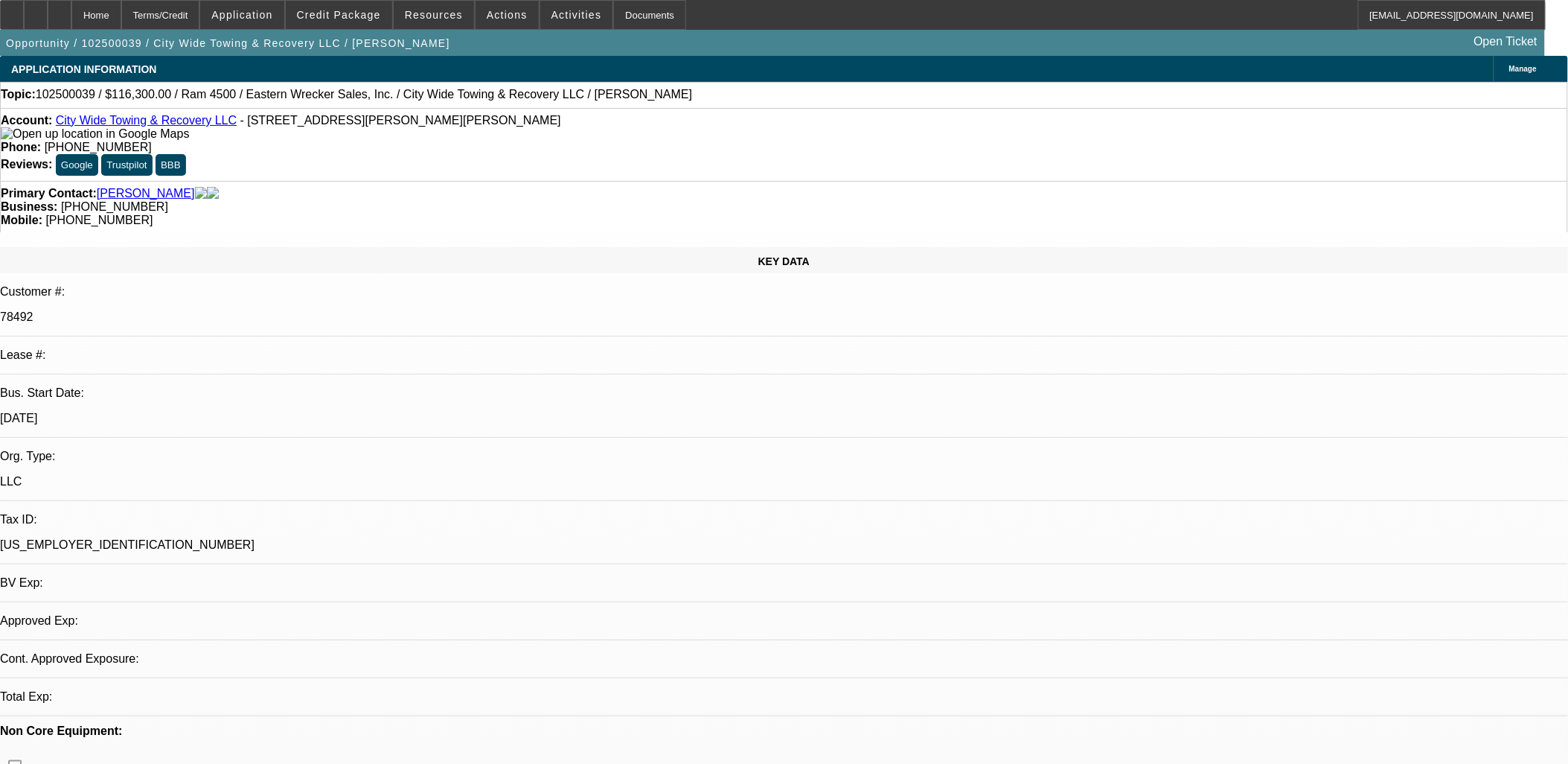
select select "0"
select select "2"
select select "0"
select select "6"
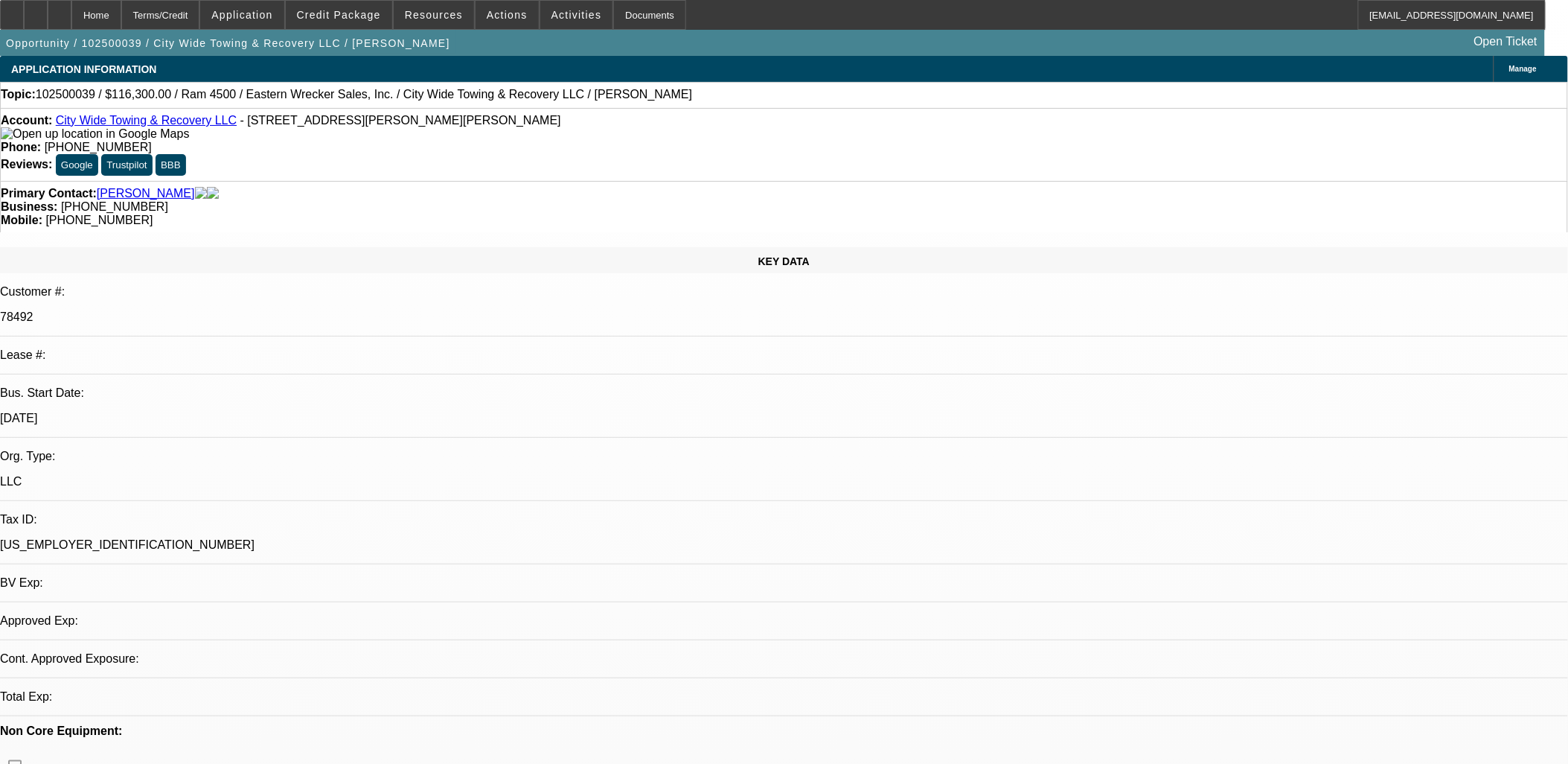
select select "0"
select select "2"
select select "0"
select select "6"
